Goal: Task Accomplishment & Management: Use online tool/utility

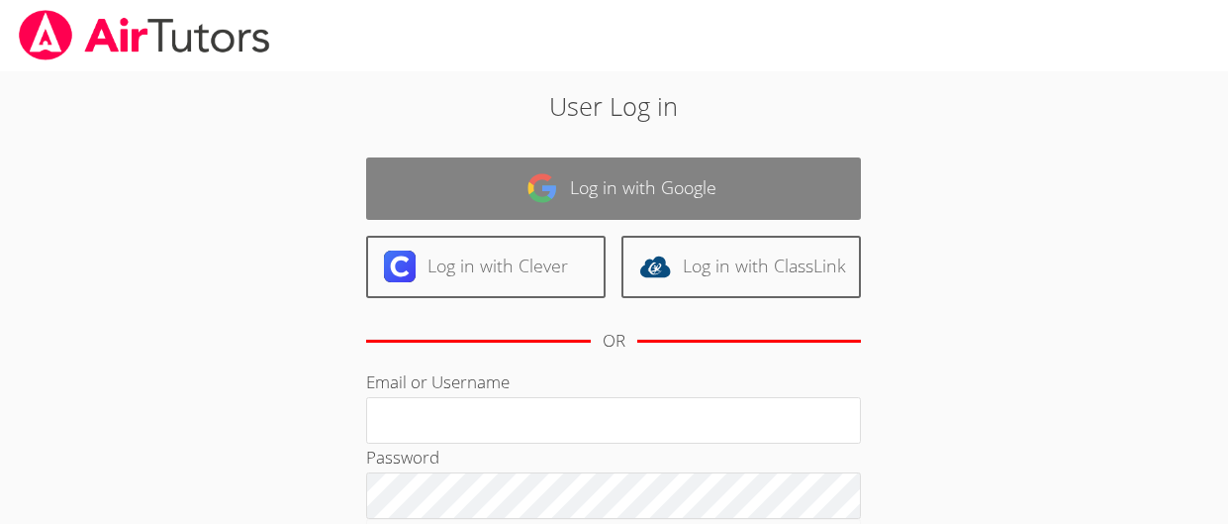
click at [535, 170] on link "Log in with Google" at bounding box center [613, 188] width 495 height 62
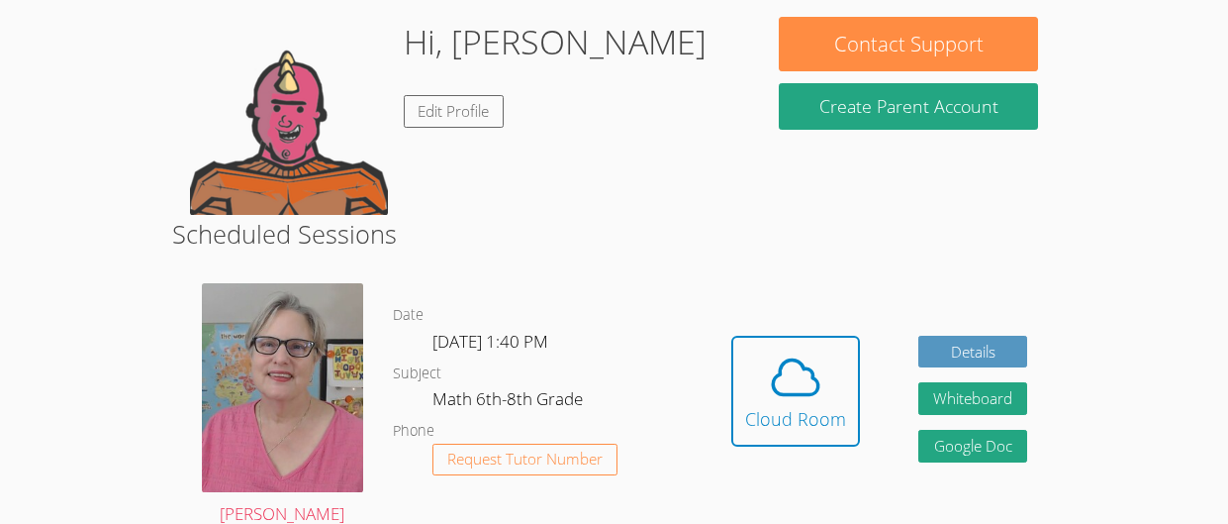
scroll to position [321, 0]
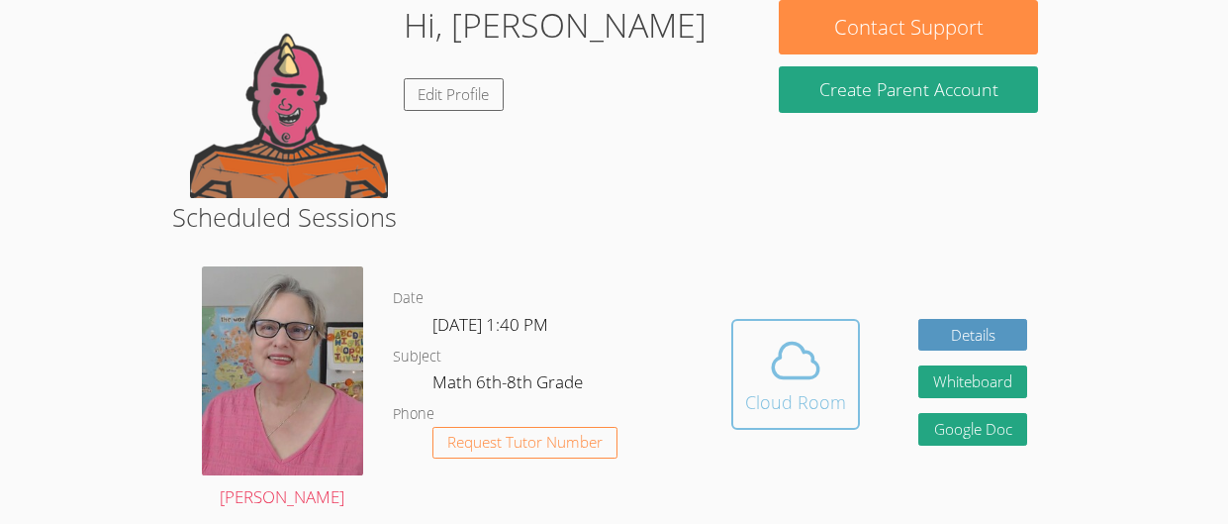
click at [774, 372] on icon at bounding box center [797, 360] width 46 height 35
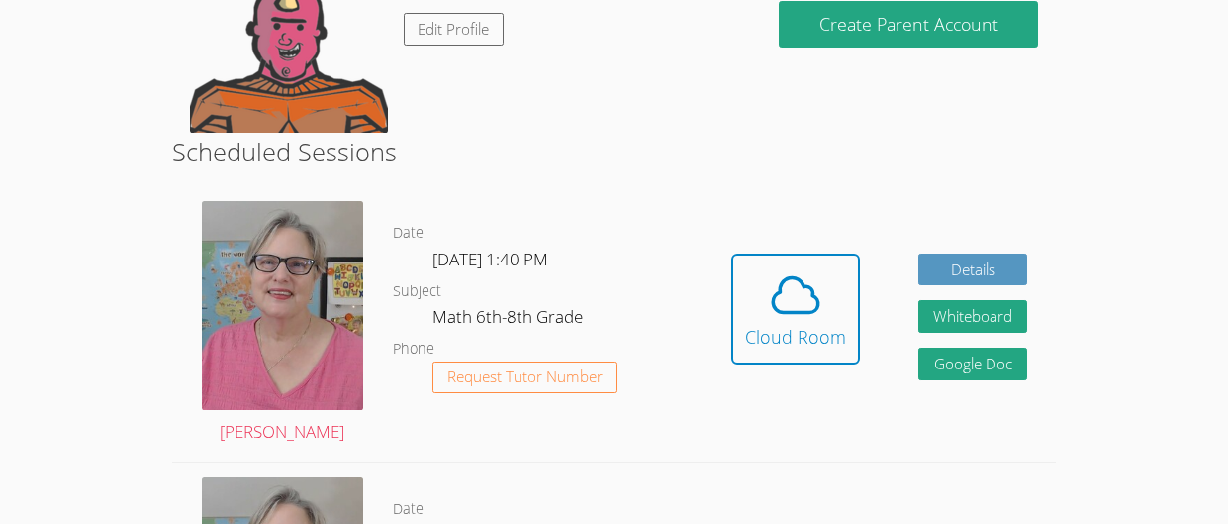
scroll to position [388, 0]
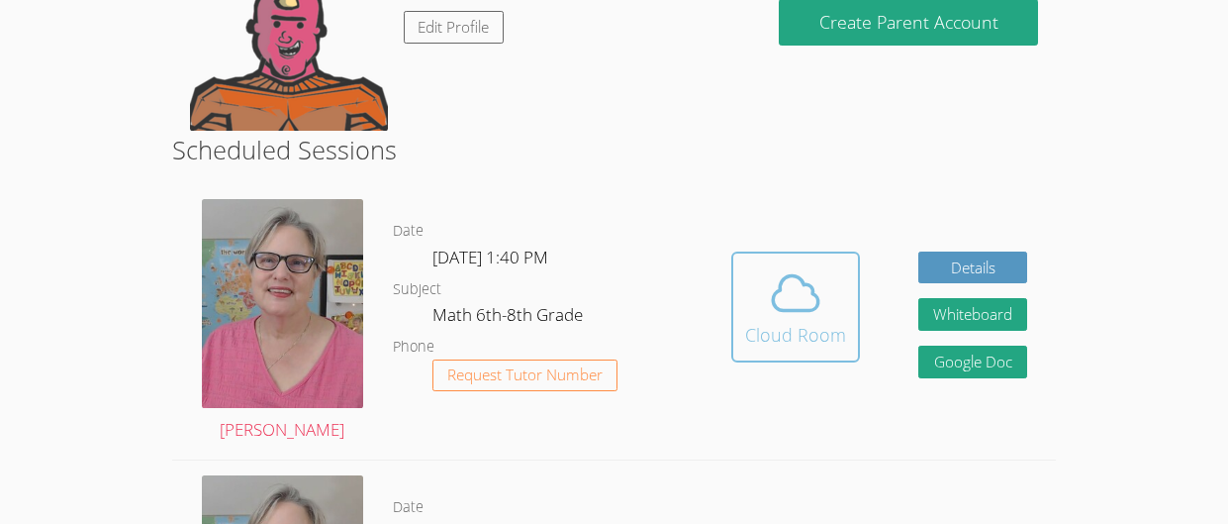
click at [820, 321] on div "Cloud Room" at bounding box center [795, 335] width 101 height 28
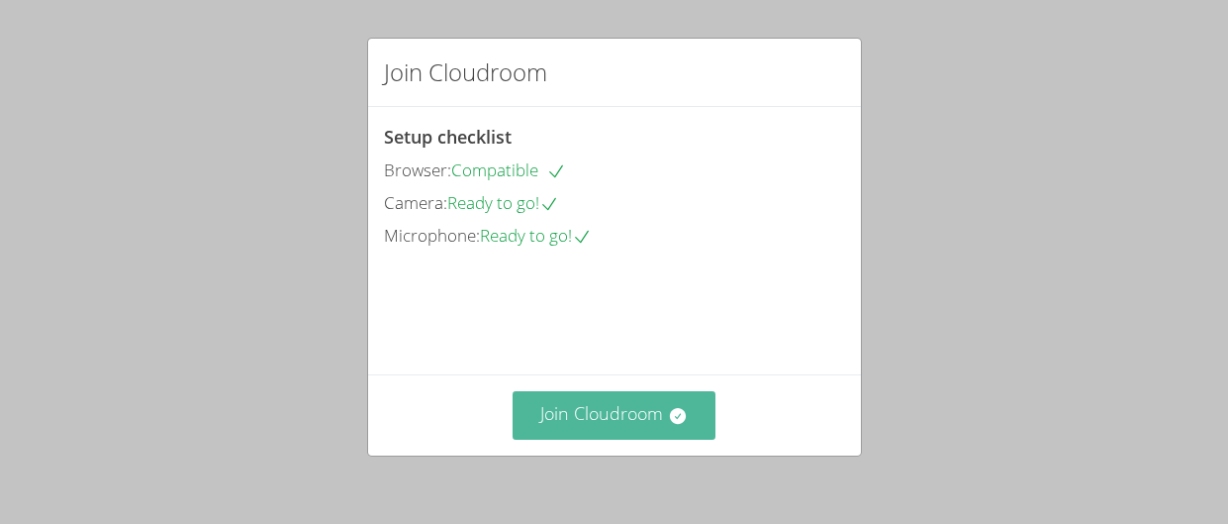
click at [614, 420] on button "Join Cloudroom" at bounding box center [614, 415] width 203 height 49
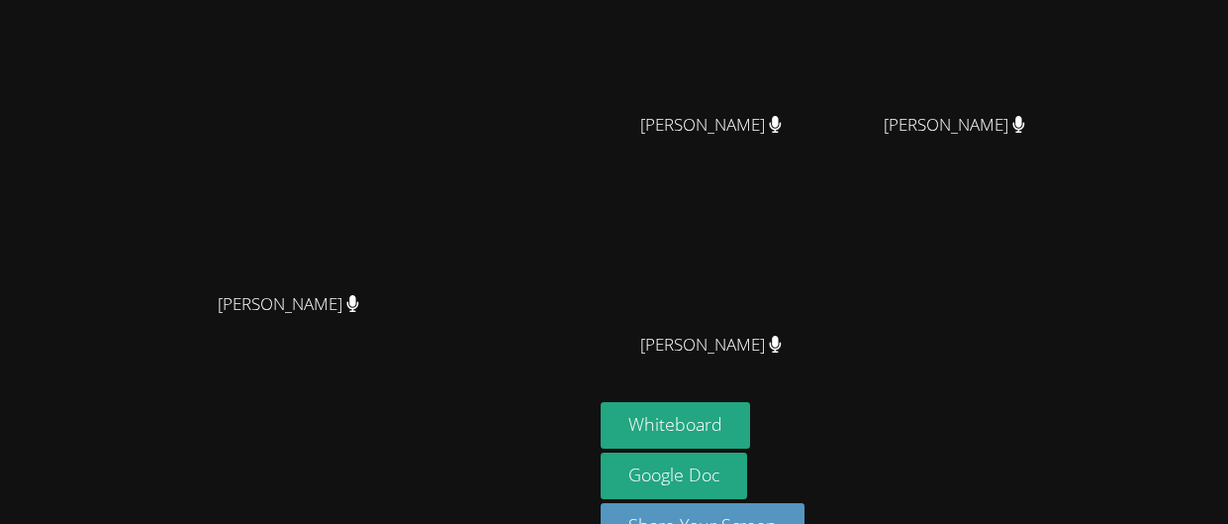
scroll to position [310, 0]
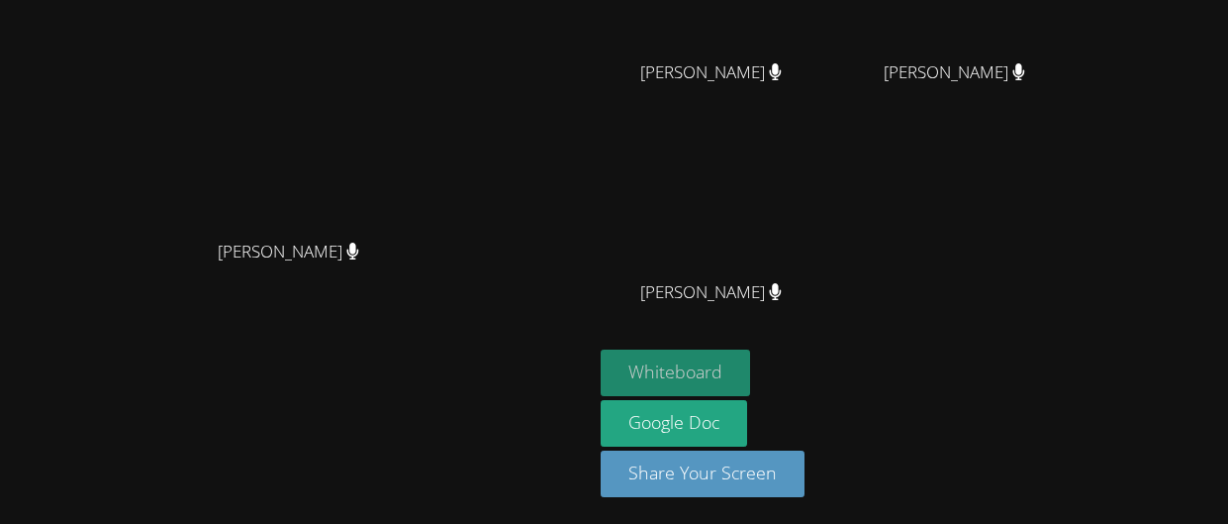
click at [750, 382] on button "Whiteboard" at bounding box center [675, 372] width 149 height 47
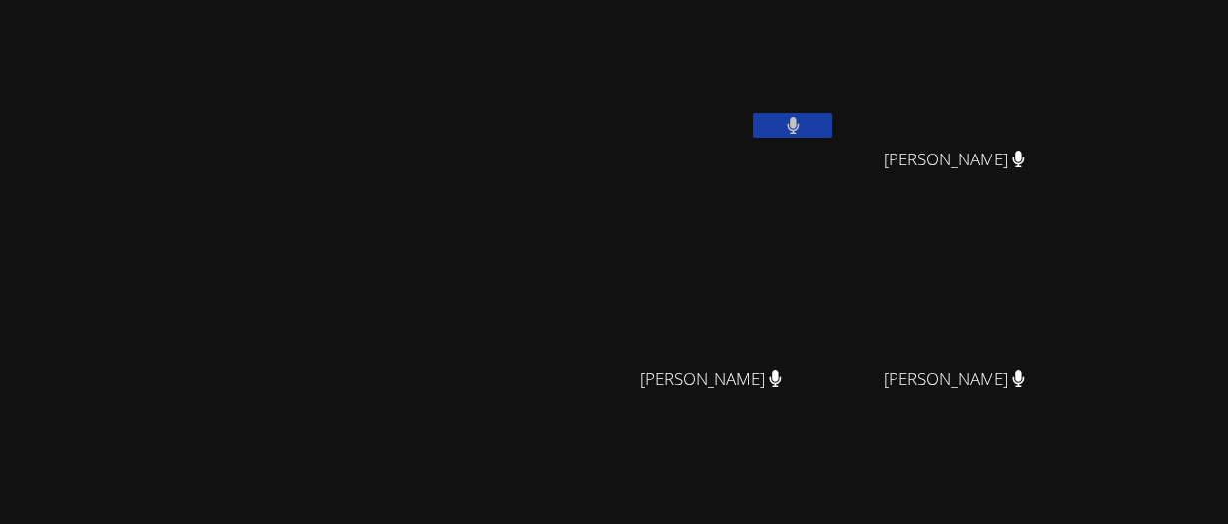
scroll to position [0, 0]
click at [832, 137] on button at bounding box center [792, 128] width 79 height 25
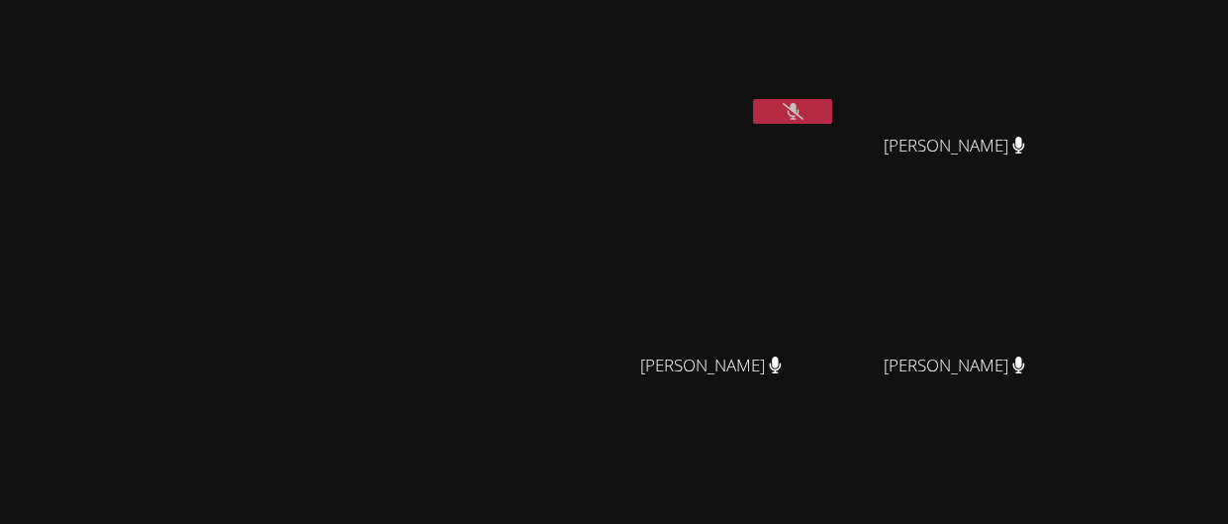
scroll to position [14, 0]
click at [832, 115] on button at bounding box center [792, 114] width 79 height 25
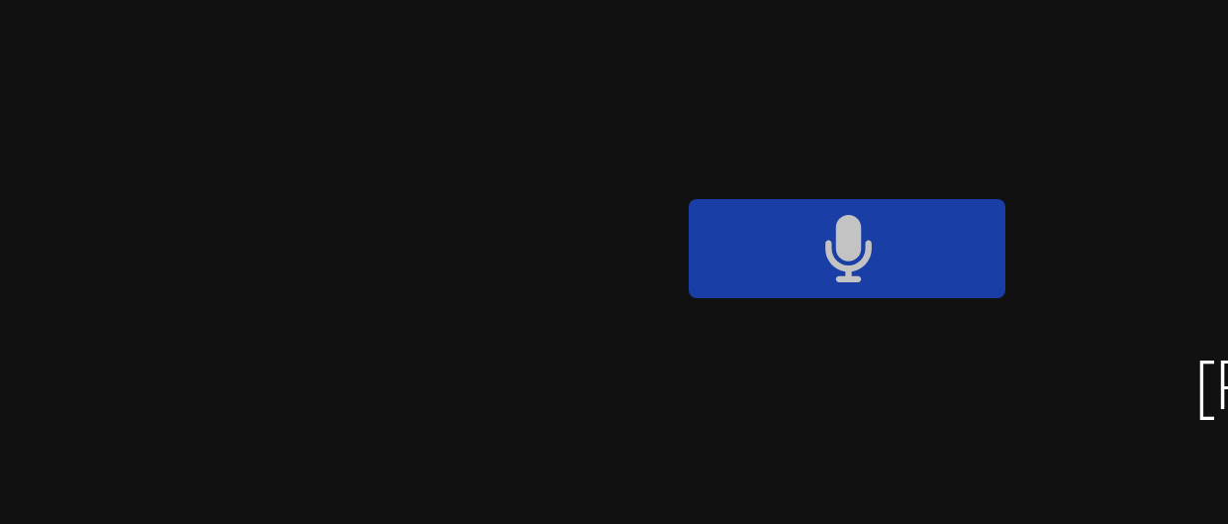
scroll to position [4, 0]
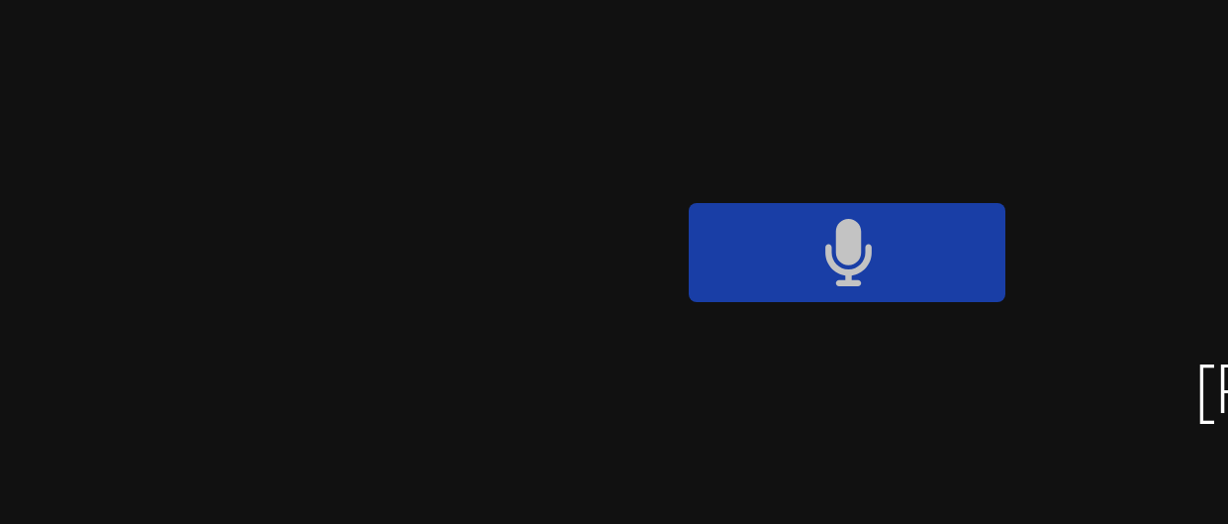
click at [825, 89] on video at bounding box center [719, 70] width 236 height 133
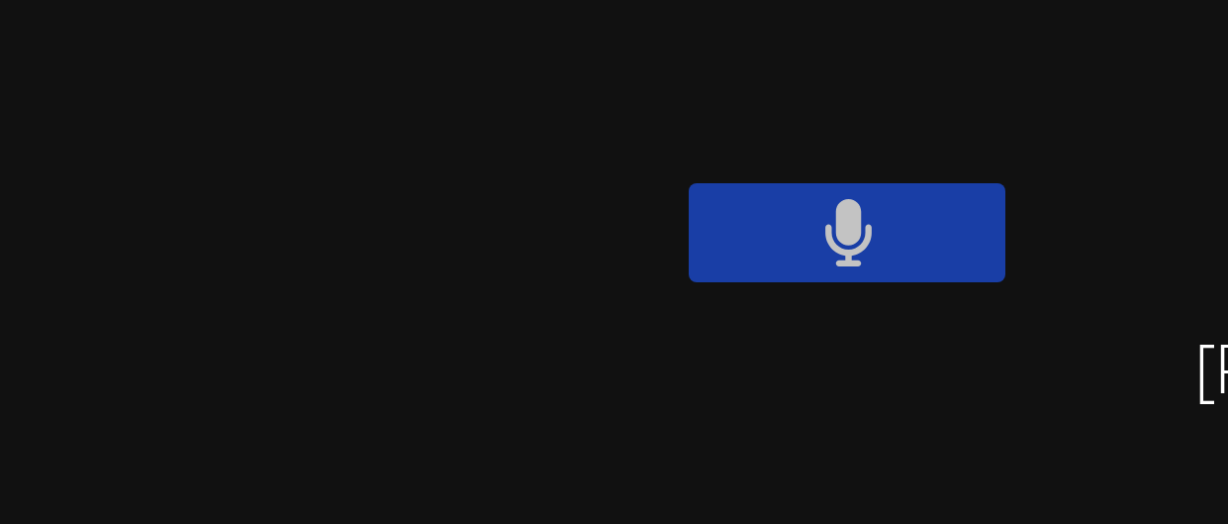
scroll to position [0, 0]
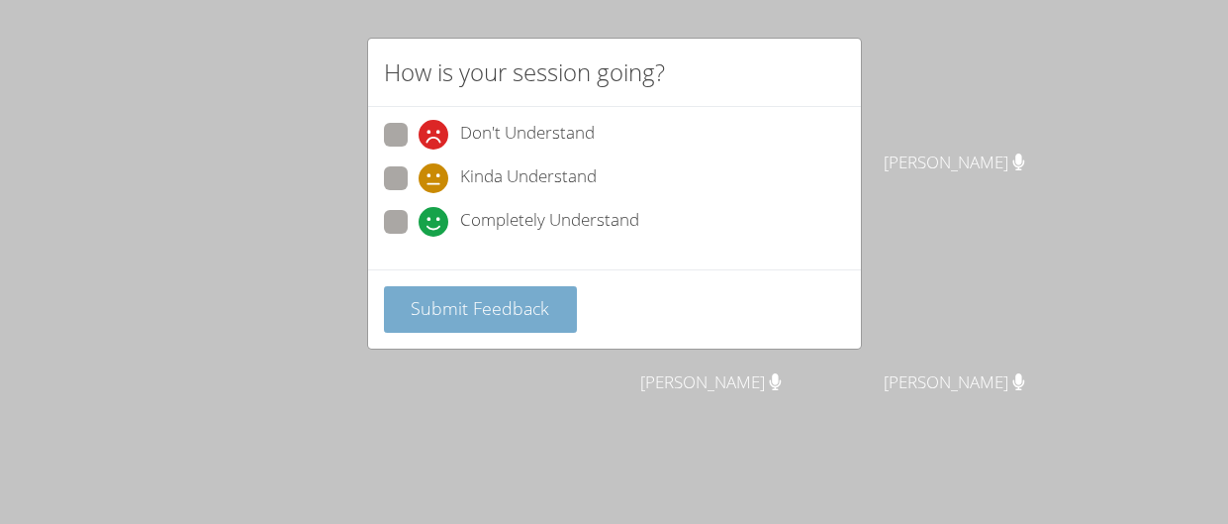
click at [426, 310] on span "Submit Feedback" at bounding box center [480, 308] width 139 height 24
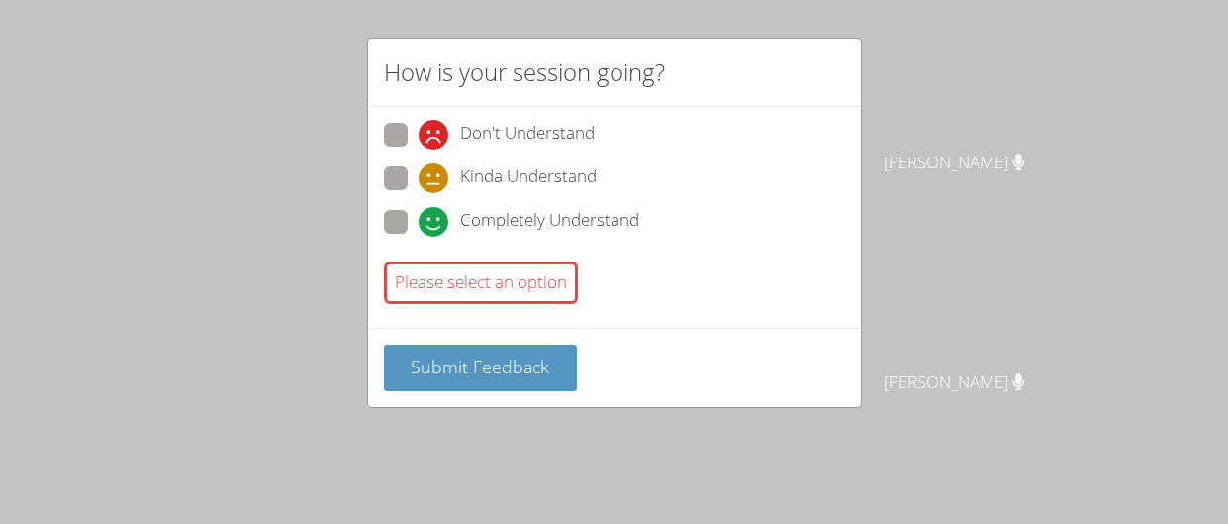
click at [419, 237] on span at bounding box center [419, 237] width 0 height 0
click at [419, 227] on input "Completely Understand" at bounding box center [427, 218] width 17 height 17
radio input "true"
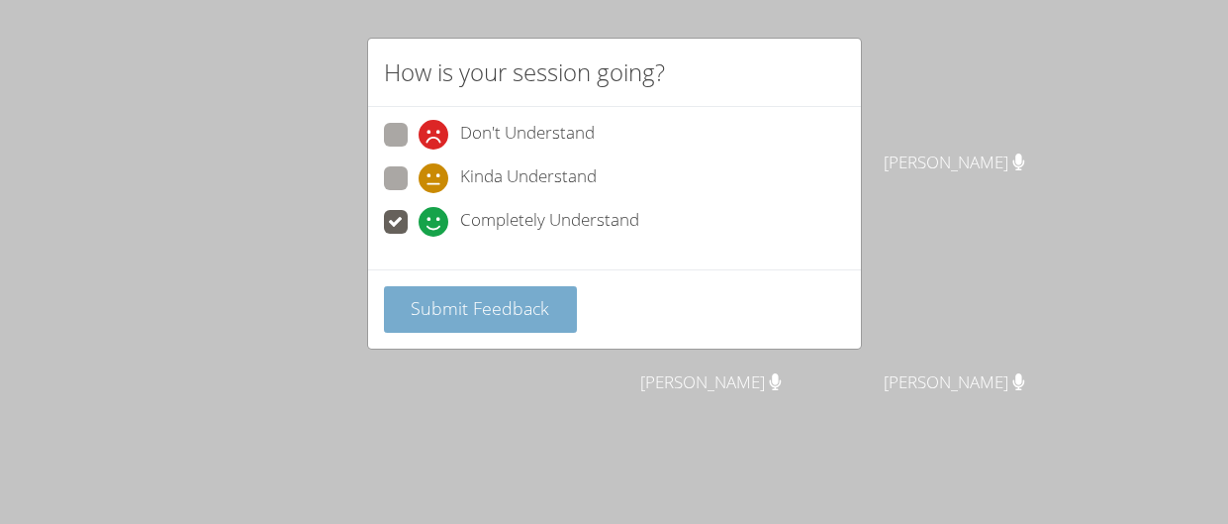
click at [423, 316] on span "Submit Feedback" at bounding box center [480, 308] width 139 height 24
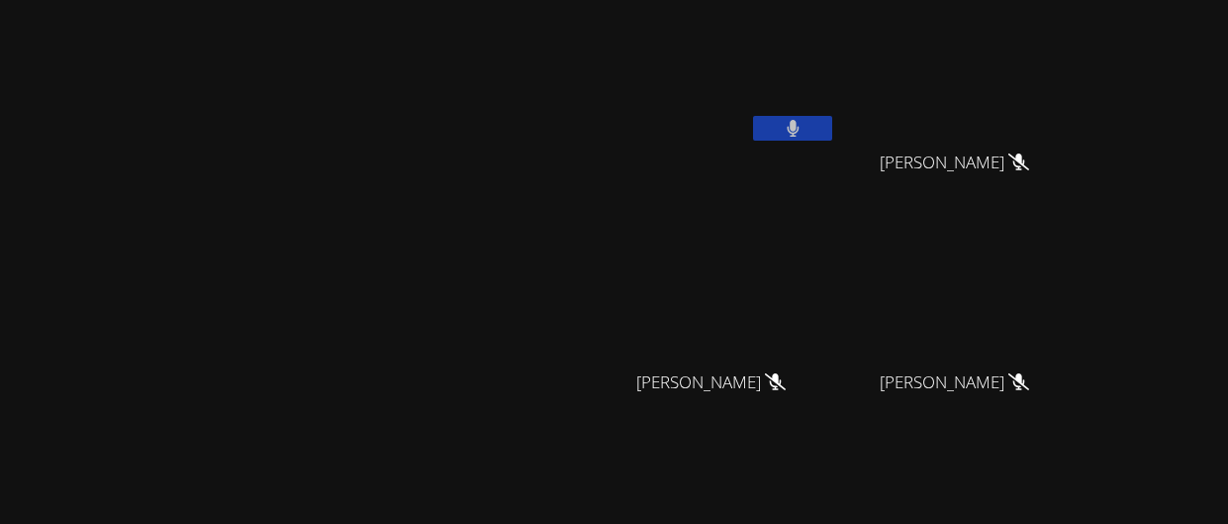
click at [832, 127] on button at bounding box center [792, 128] width 79 height 25
